Goal: Navigation & Orientation: Find specific page/section

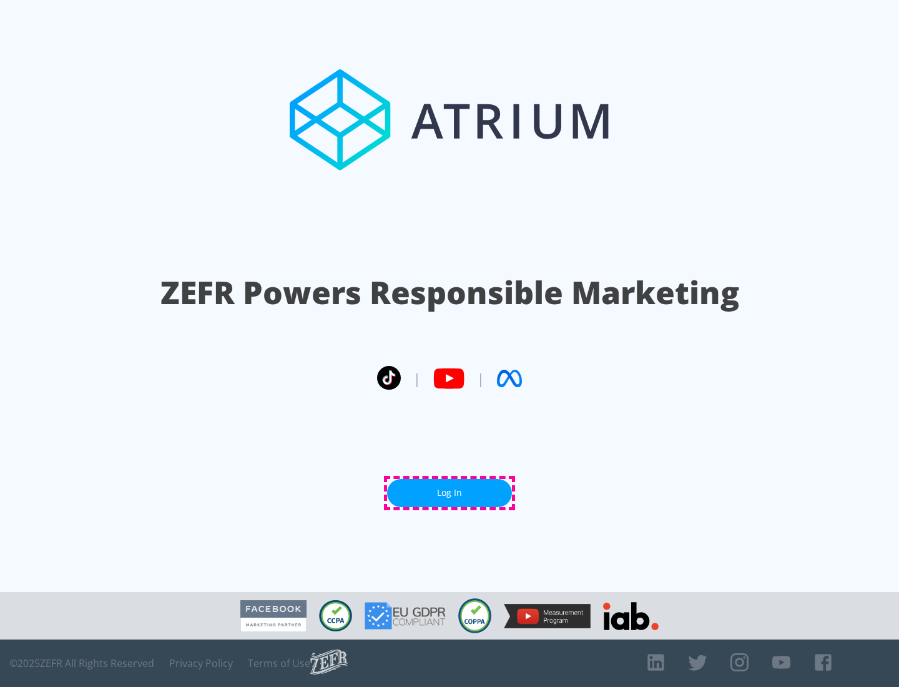
click at [450, 493] on link "Log In" at bounding box center [449, 493] width 125 height 28
